Goal: Transaction & Acquisition: Purchase product/service

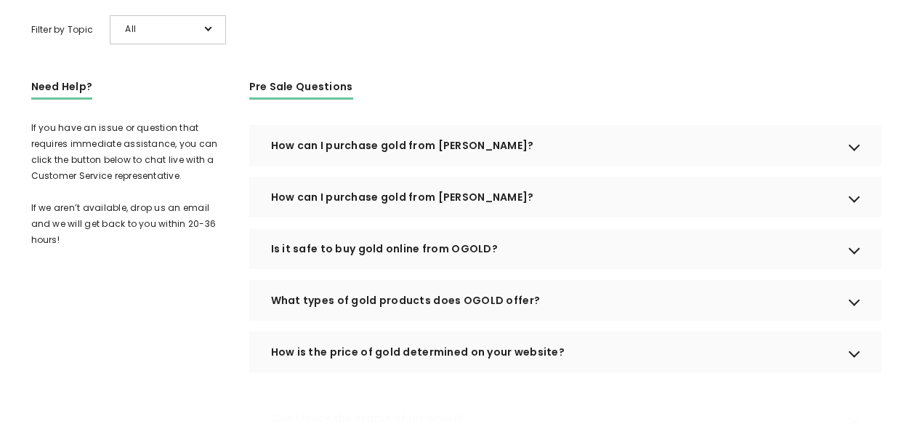
scroll to position [363, 0]
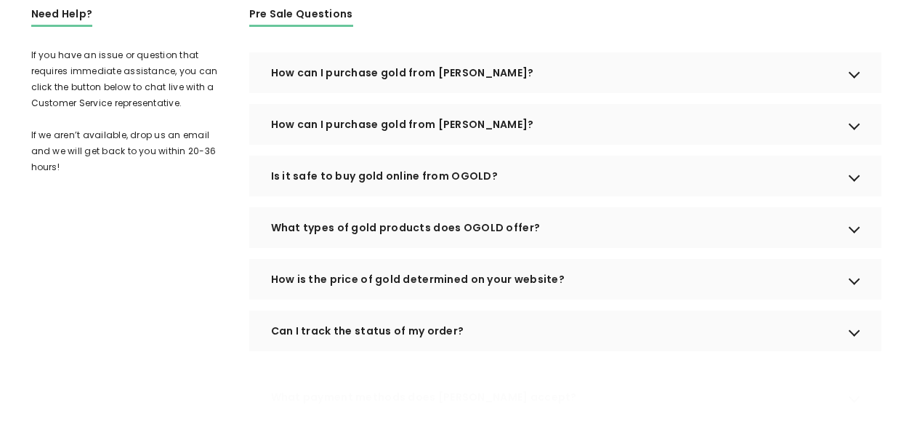
click at [858, 93] on div "How can I purchase gold from [PERSON_NAME]?" at bounding box center [565, 72] width 632 height 41
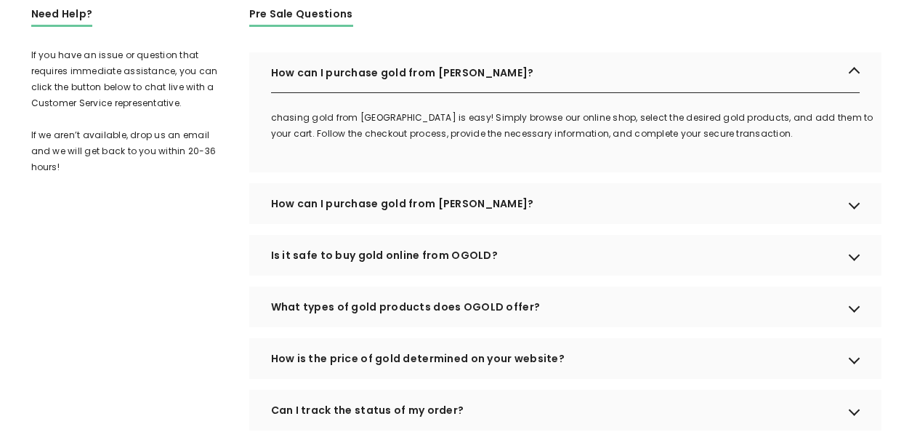
click at [851, 219] on div "How can I purchase gold from [PERSON_NAME]?" at bounding box center [565, 203] width 632 height 41
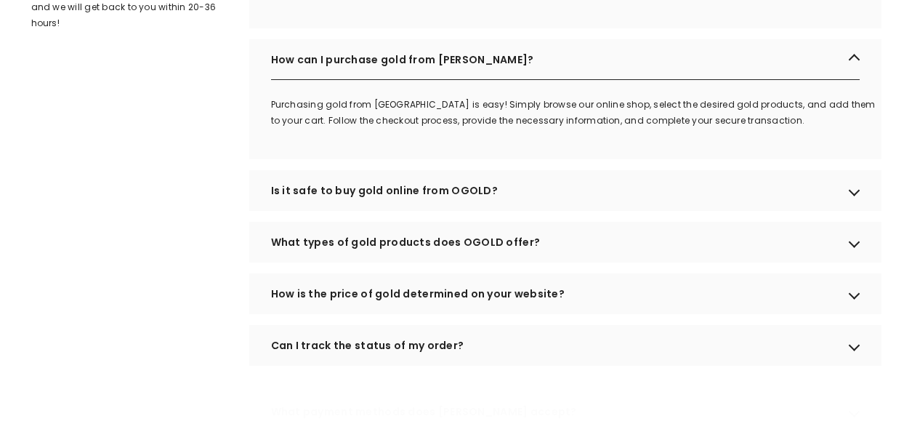
scroll to position [509, 0]
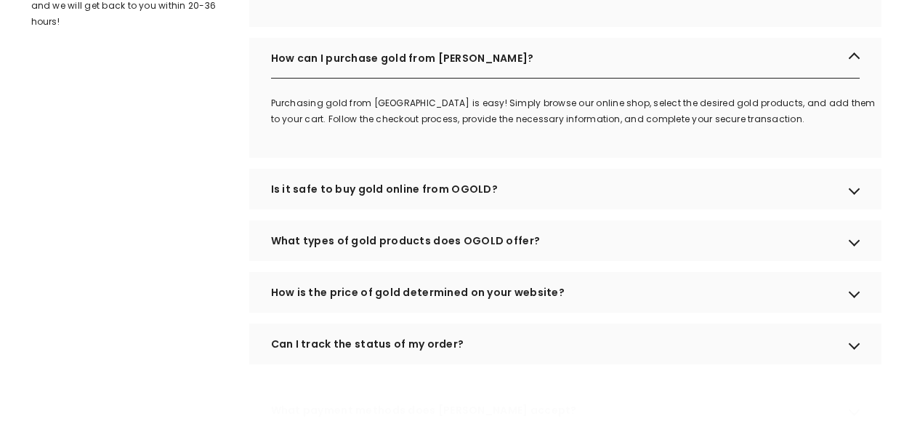
click at [857, 209] on div "Is it safe to buy gold online from OGOLD?" at bounding box center [565, 189] width 632 height 41
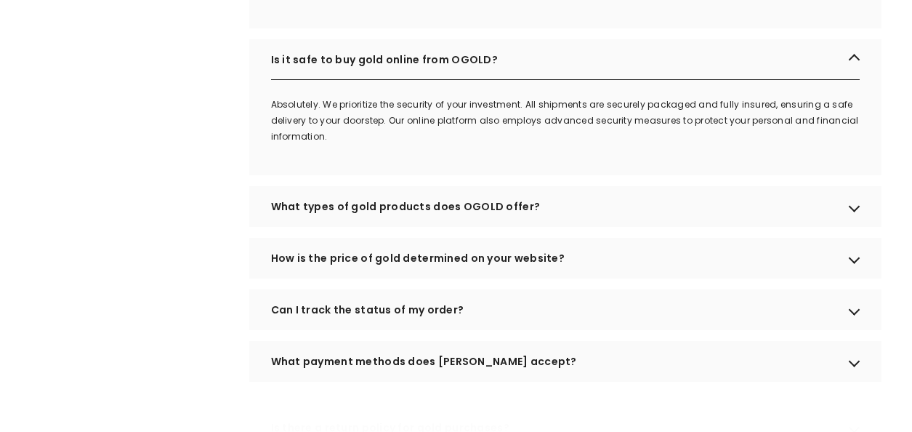
scroll to position [654, 0]
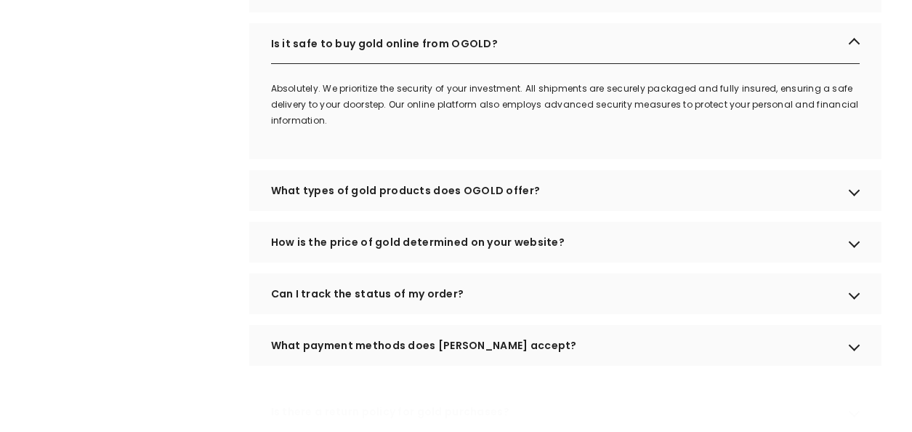
click at [856, 211] on div "What types of gold products does OGOLD offer?" at bounding box center [565, 190] width 632 height 41
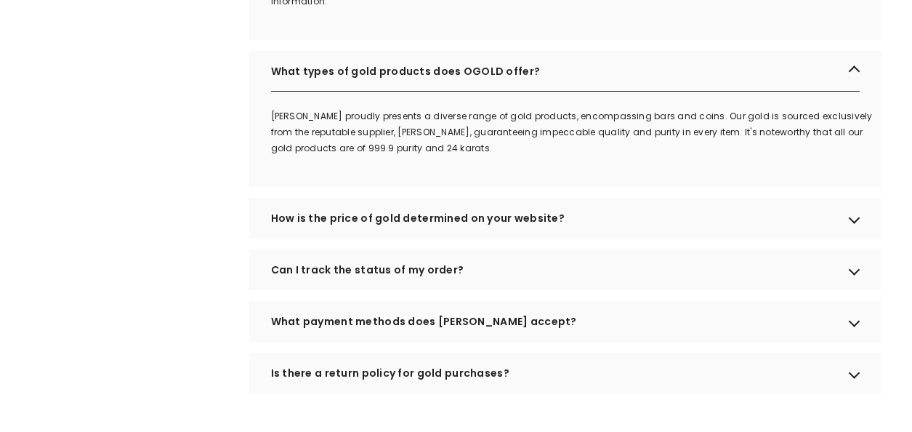
scroll to position [799, 0]
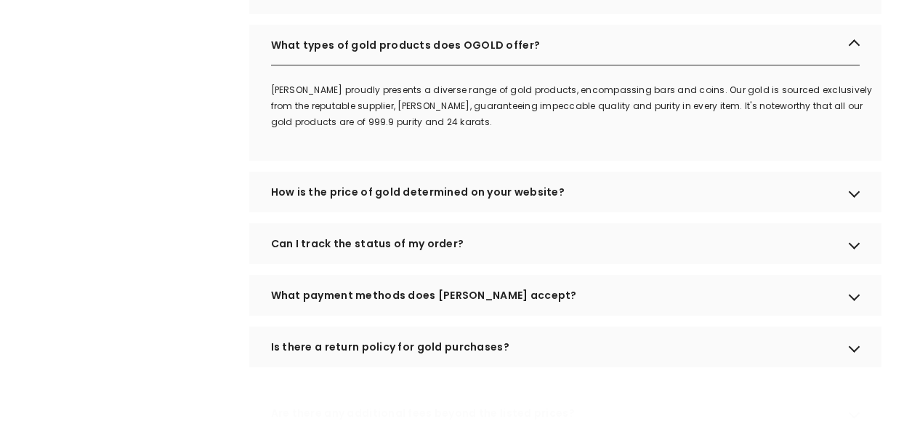
click at [858, 212] on div "How is the price of gold determined on your website?" at bounding box center [565, 191] width 632 height 41
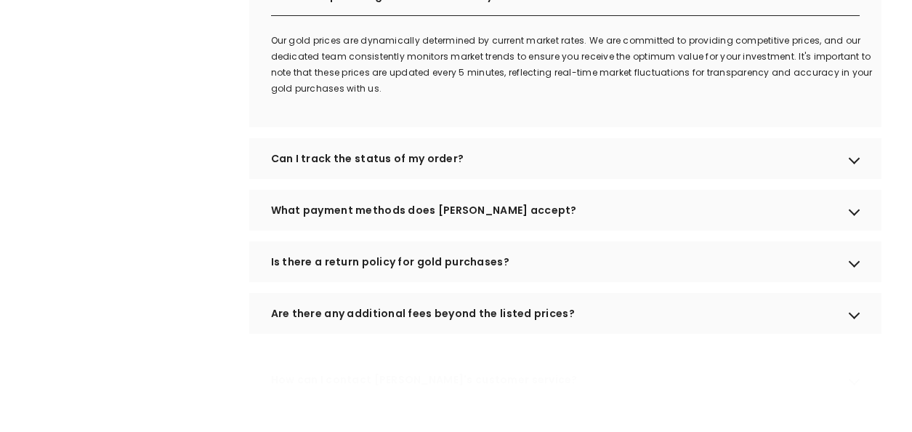
scroll to position [1017, 0]
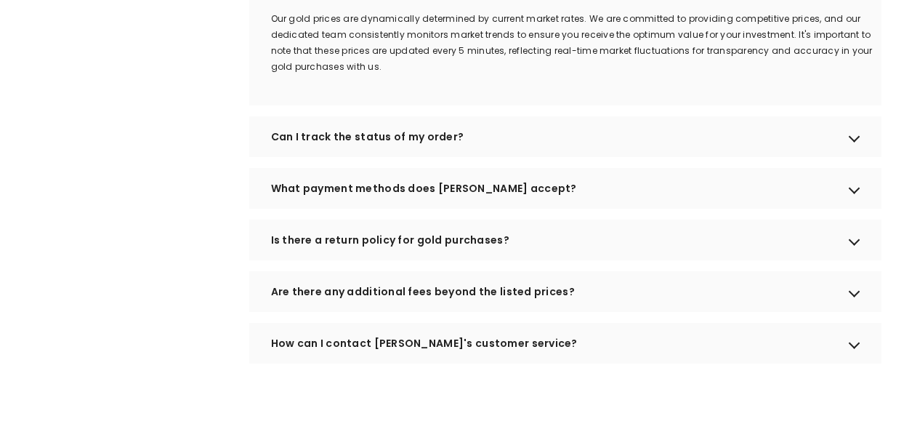
click at [851, 157] on div "Can I track the status of my order?" at bounding box center [565, 136] width 632 height 41
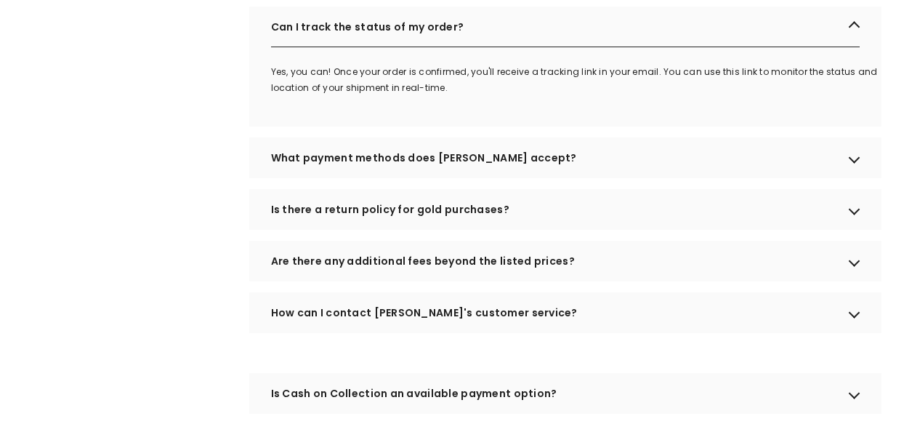
scroll to position [1162, 0]
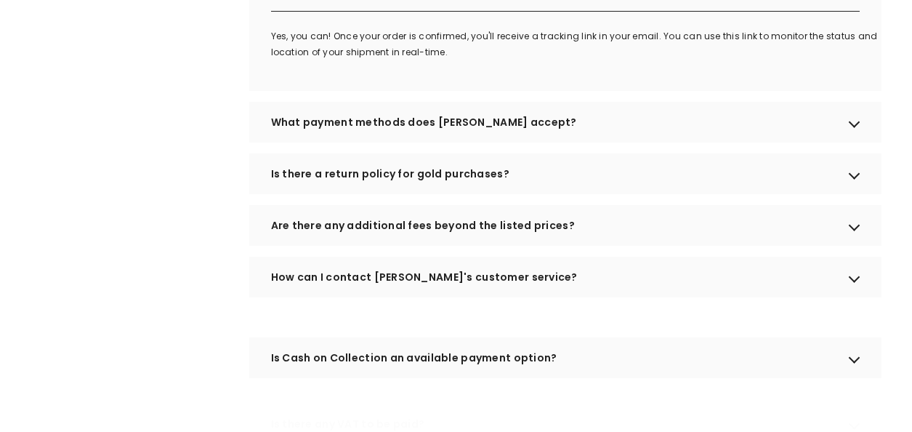
click at [859, 194] on div "Is there a return policy for gold purchases?" at bounding box center [565, 173] width 632 height 41
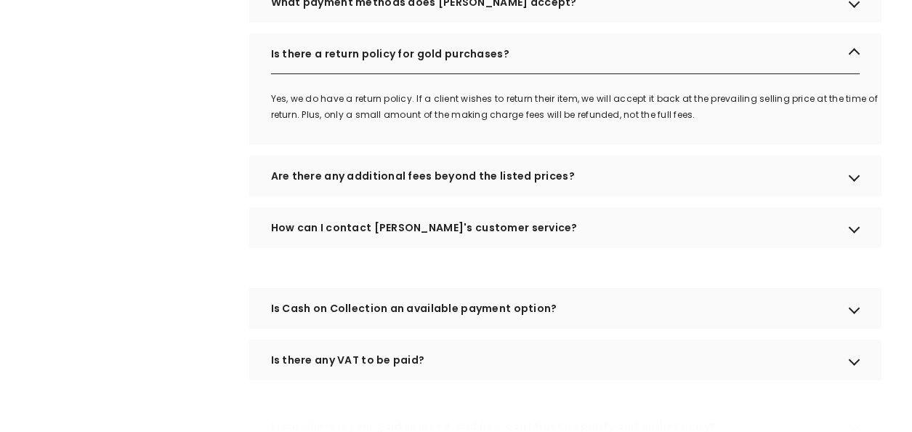
scroll to position [1308, 0]
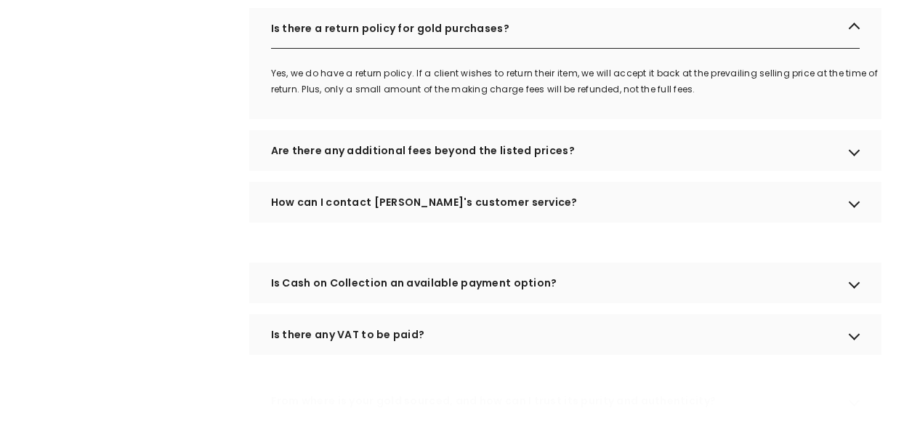
click at [852, 171] on div "Are there any additional fees beyond the listed prices?" at bounding box center [565, 150] width 632 height 41
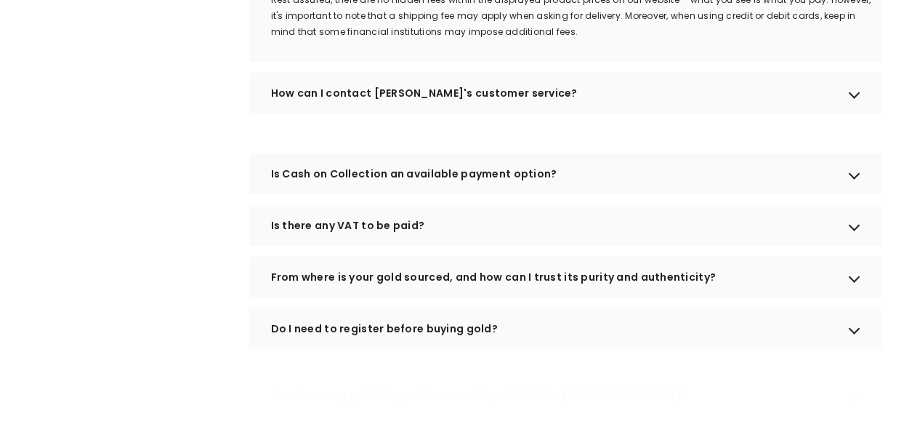
scroll to position [1526, 0]
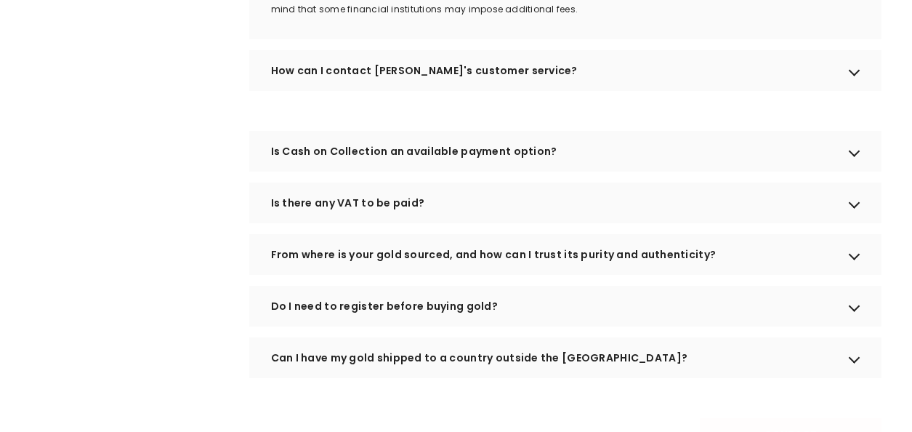
click at [848, 223] on div "Is there any VAT to be paid?" at bounding box center [565, 202] width 632 height 41
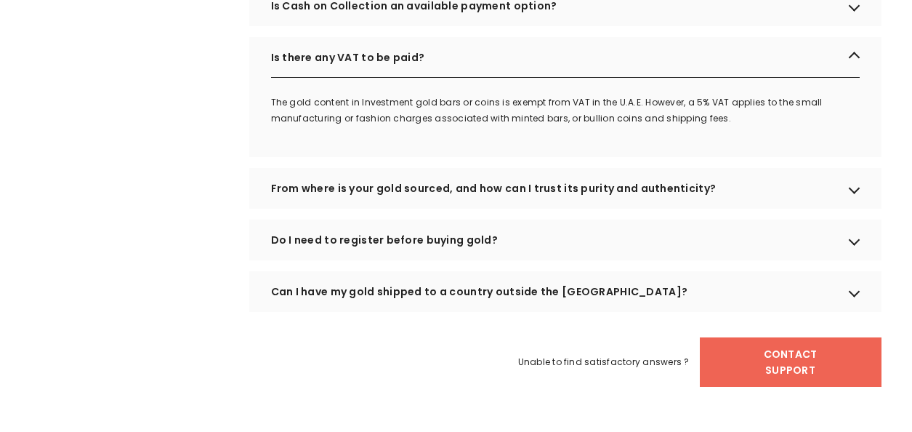
scroll to position [1744, 0]
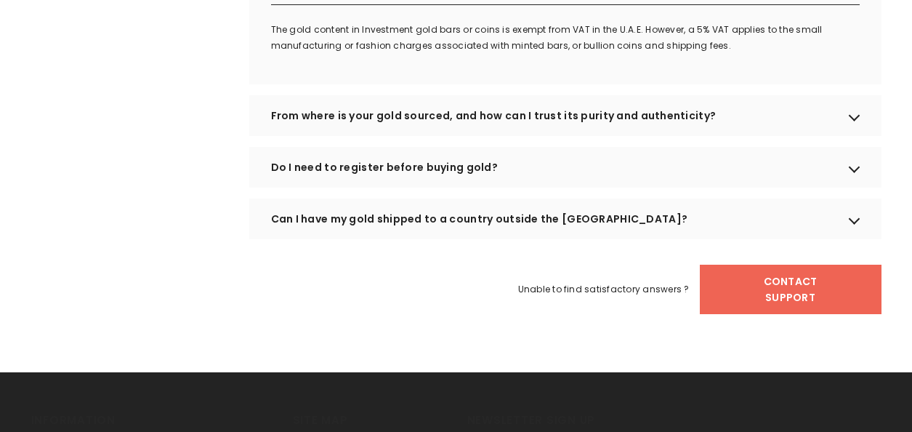
click at [859, 238] on div "Can I have my gold shipped to a country outside the [GEOGRAPHIC_DATA]?" at bounding box center [565, 218] width 632 height 41
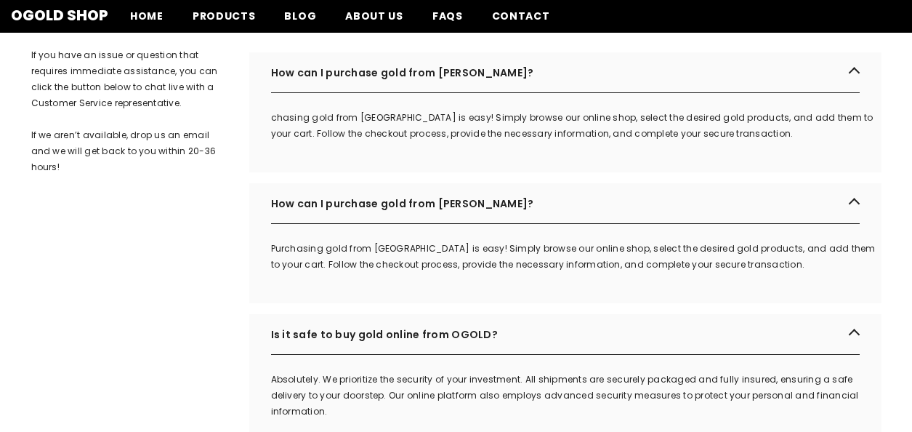
scroll to position [73, 0]
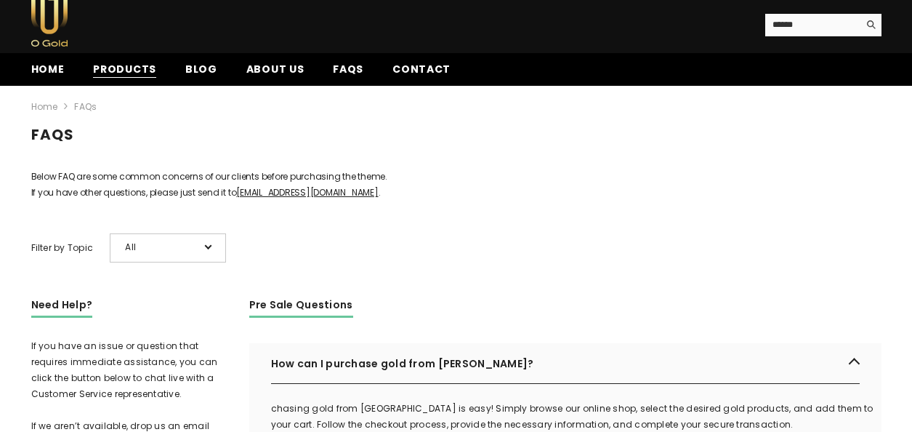
click at [139, 68] on span "Products" at bounding box center [124, 69] width 63 height 15
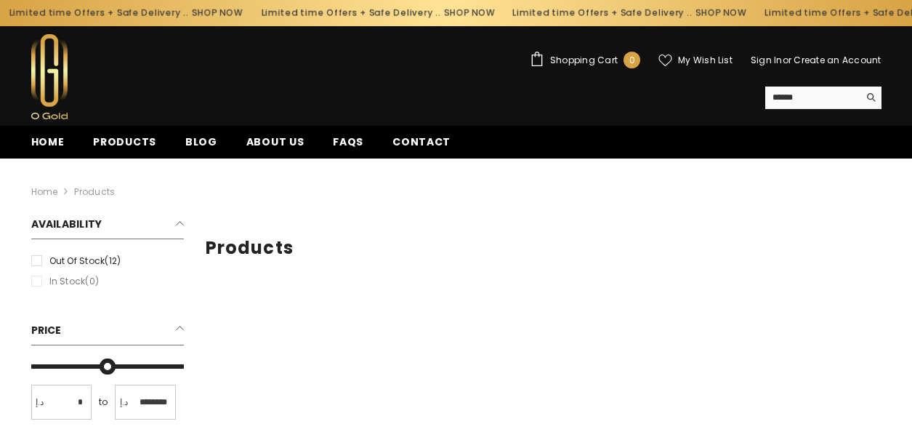
type input "*"
type input "*******"
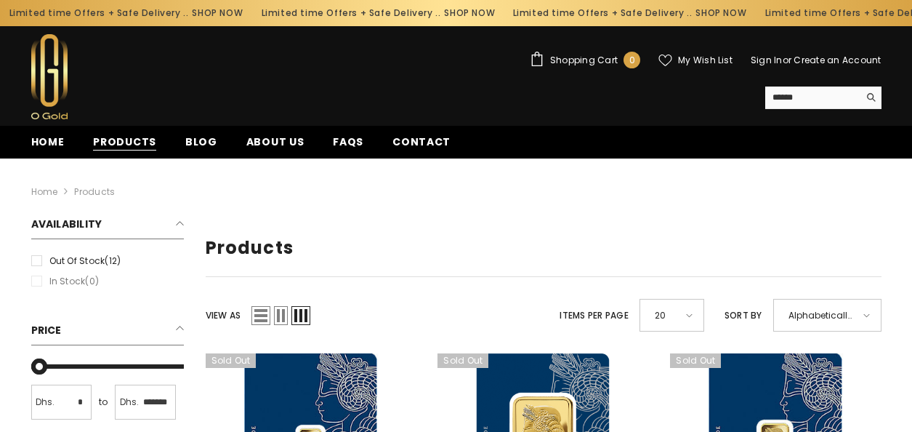
click at [106, 145] on span "Products" at bounding box center [124, 141] width 63 height 15
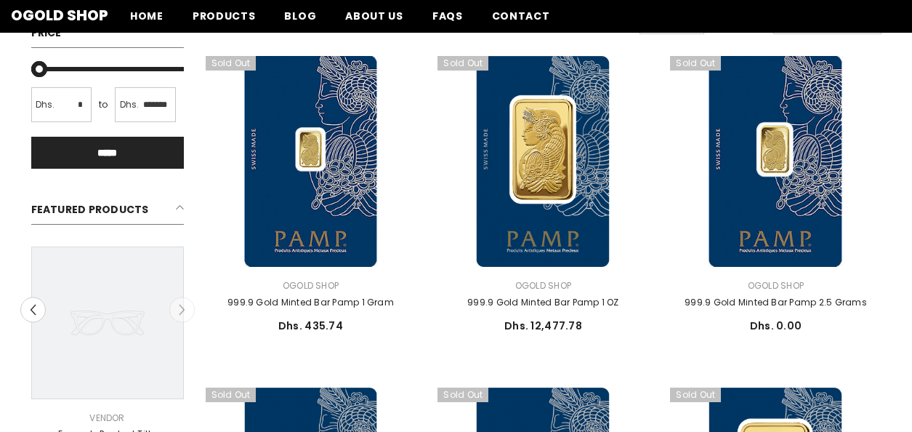
scroll to position [73, 0]
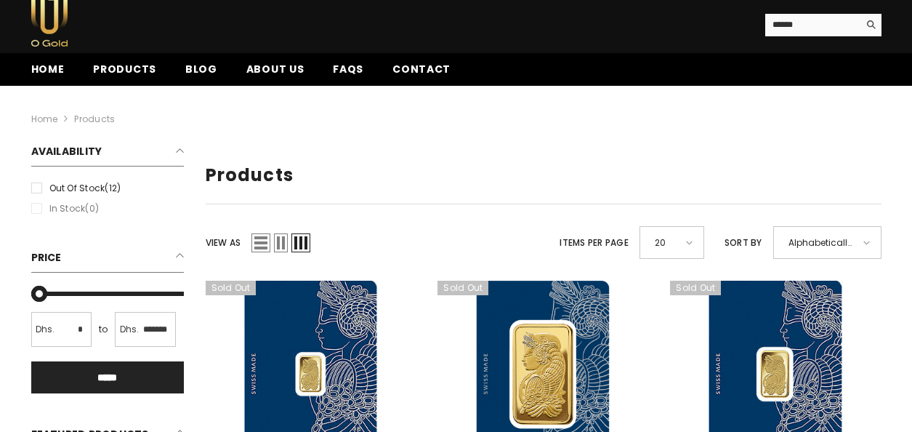
click at [863, 242] on span at bounding box center [866, 242] width 7 height 4
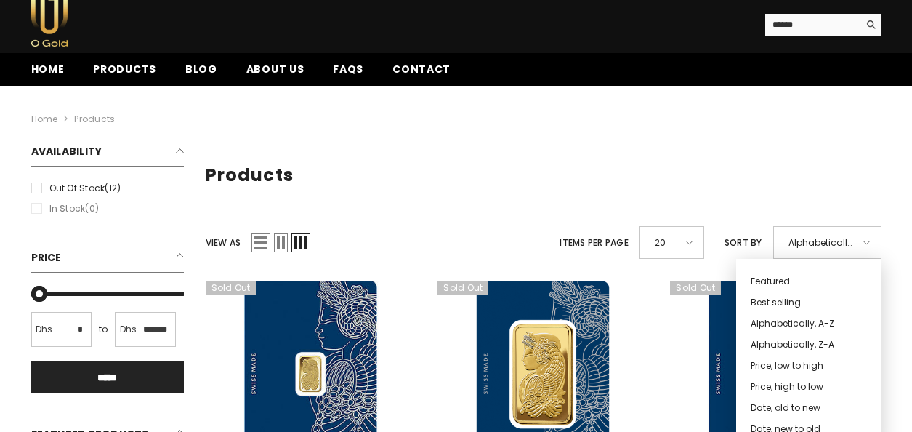
click at [786, 361] on span "Price, low to high" at bounding box center [803, 362] width 107 height 21
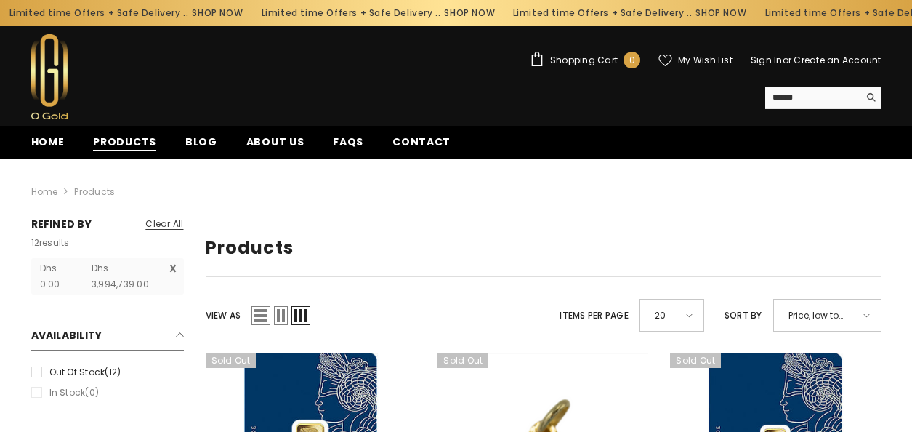
click at [122, 137] on span "Products" at bounding box center [124, 141] width 63 height 15
click at [52, 139] on span "Home" at bounding box center [47, 141] width 33 height 15
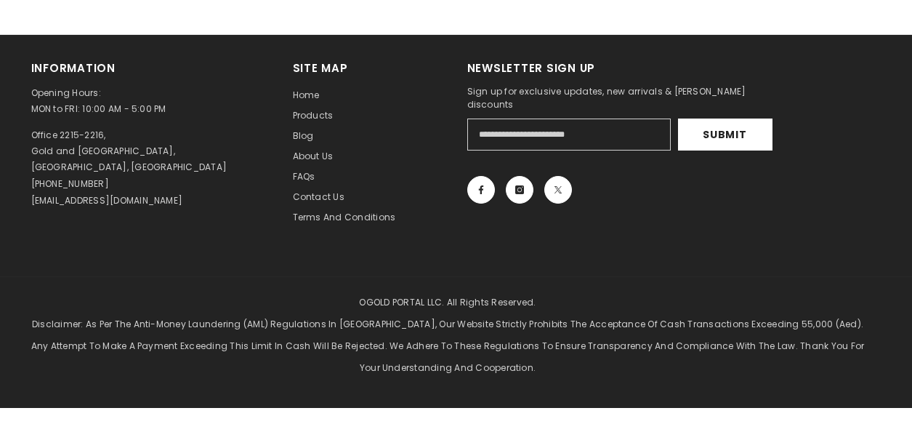
scroll to position [1162, 0]
